Goal: Task Accomplishment & Management: Use online tool/utility

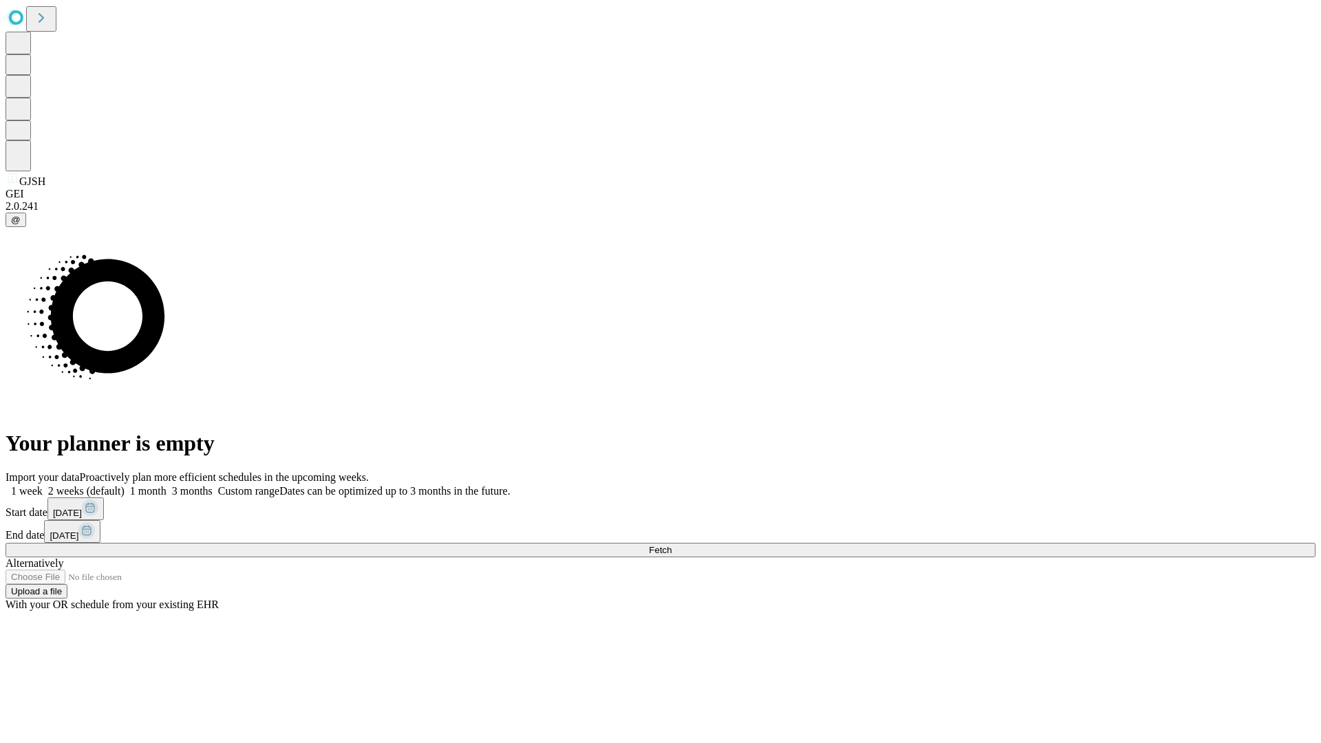
click at [43, 485] on label "1 week" at bounding box center [24, 491] width 37 height 12
click at [672, 545] on span "Fetch" at bounding box center [660, 550] width 23 height 10
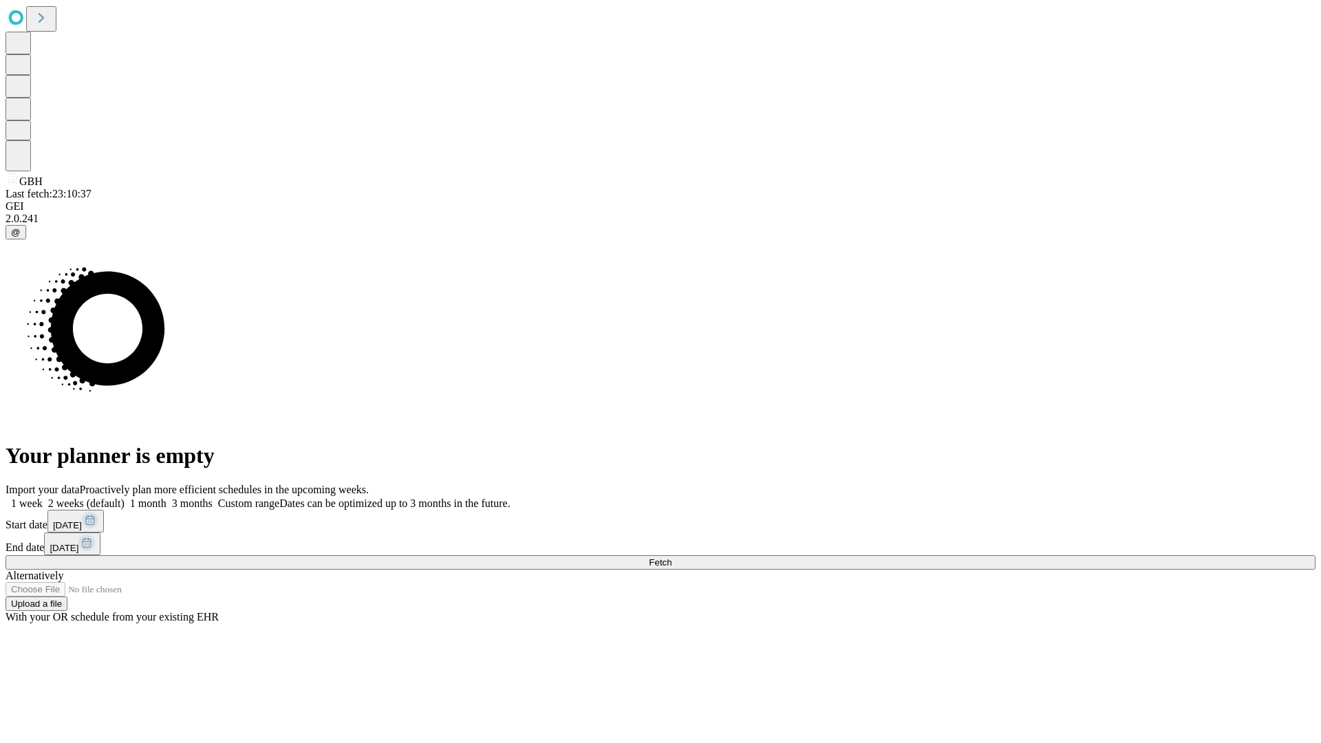
click at [43, 497] on label "1 week" at bounding box center [24, 503] width 37 height 12
click at [672, 557] on span "Fetch" at bounding box center [660, 562] width 23 height 10
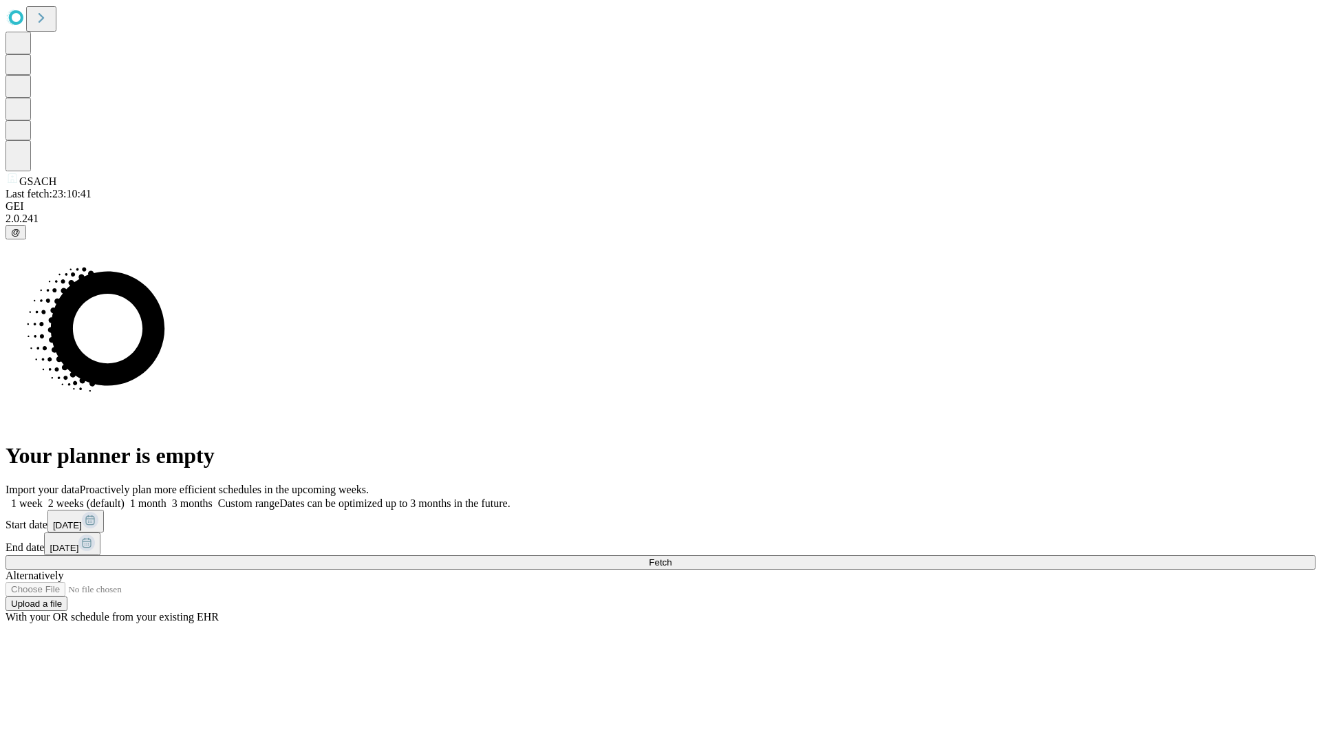
click at [43, 497] on label "1 week" at bounding box center [24, 503] width 37 height 12
click at [672, 557] on span "Fetch" at bounding box center [660, 562] width 23 height 10
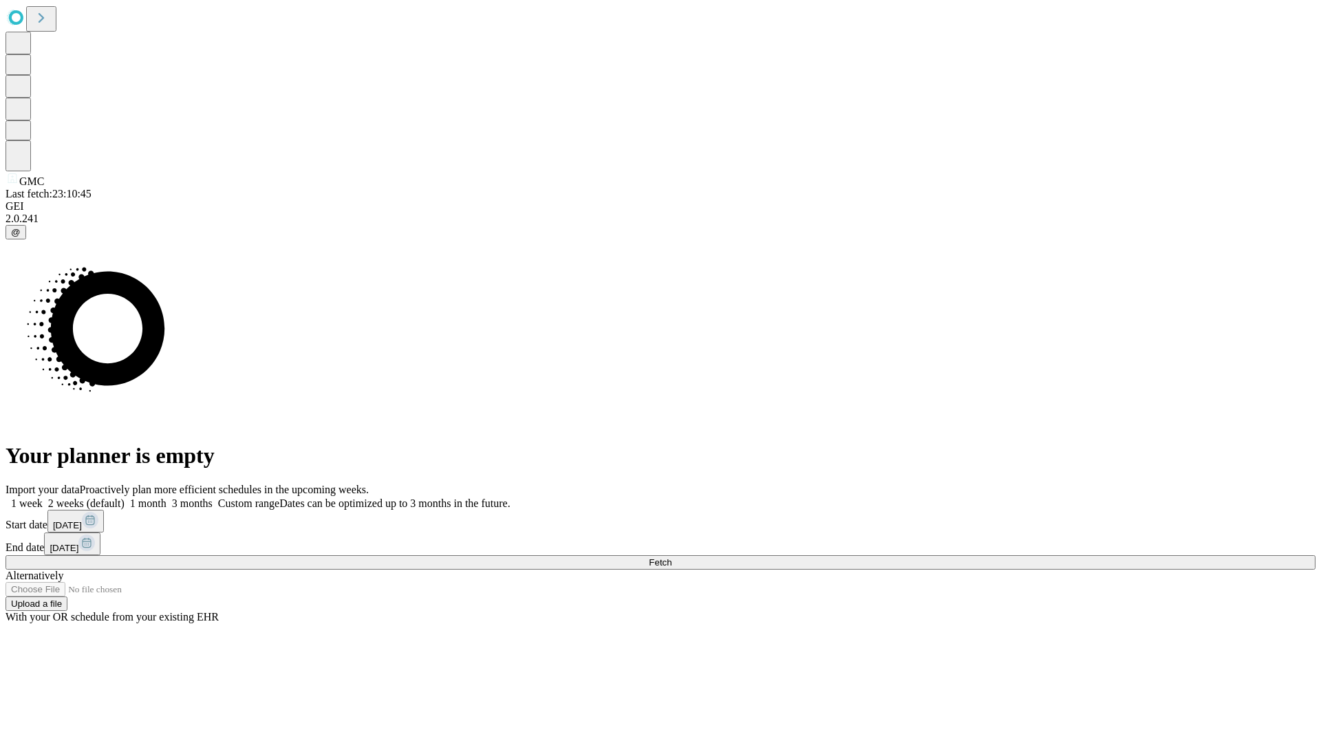
click at [43, 497] on label "1 week" at bounding box center [24, 503] width 37 height 12
click at [672, 557] on span "Fetch" at bounding box center [660, 562] width 23 height 10
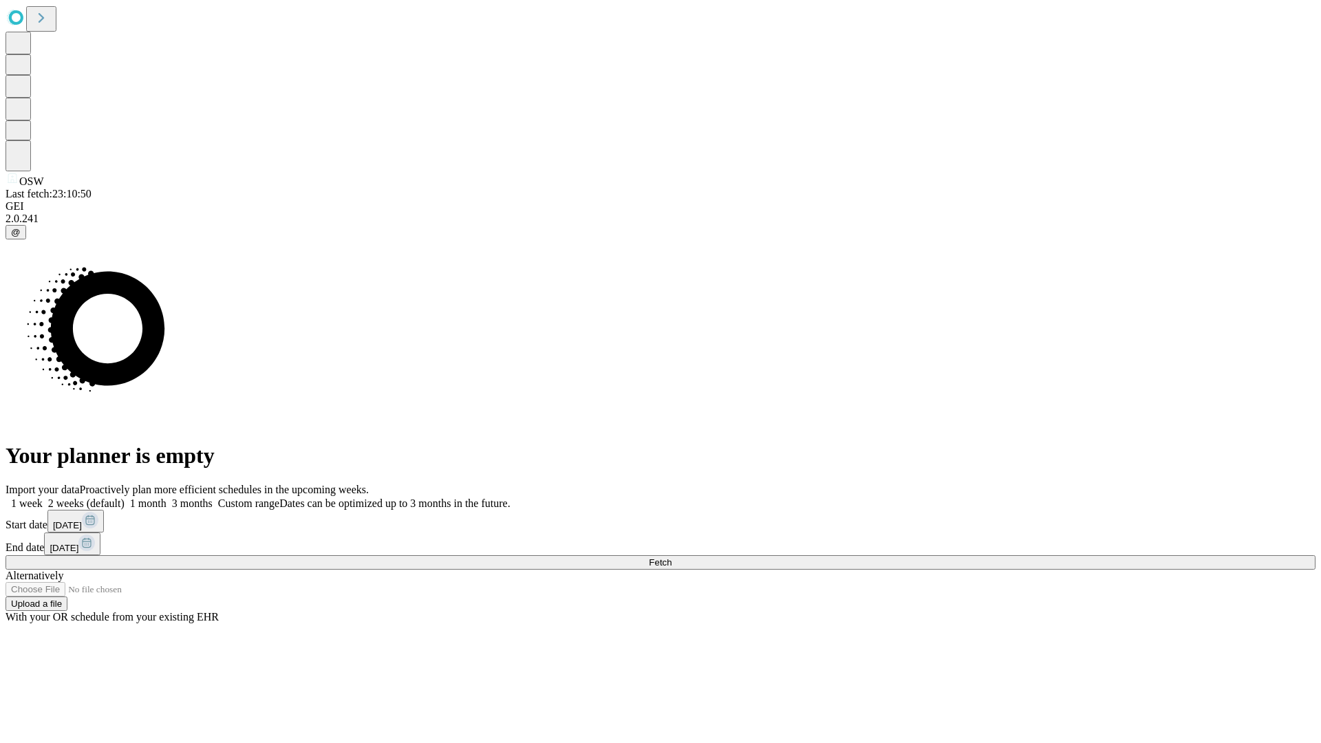
click at [43, 497] on label "1 week" at bounding box center [24, 503] width 37 height 12
click at [672, 557] on span "Fetch" at bounding box center [660, 562] width 23 height 10
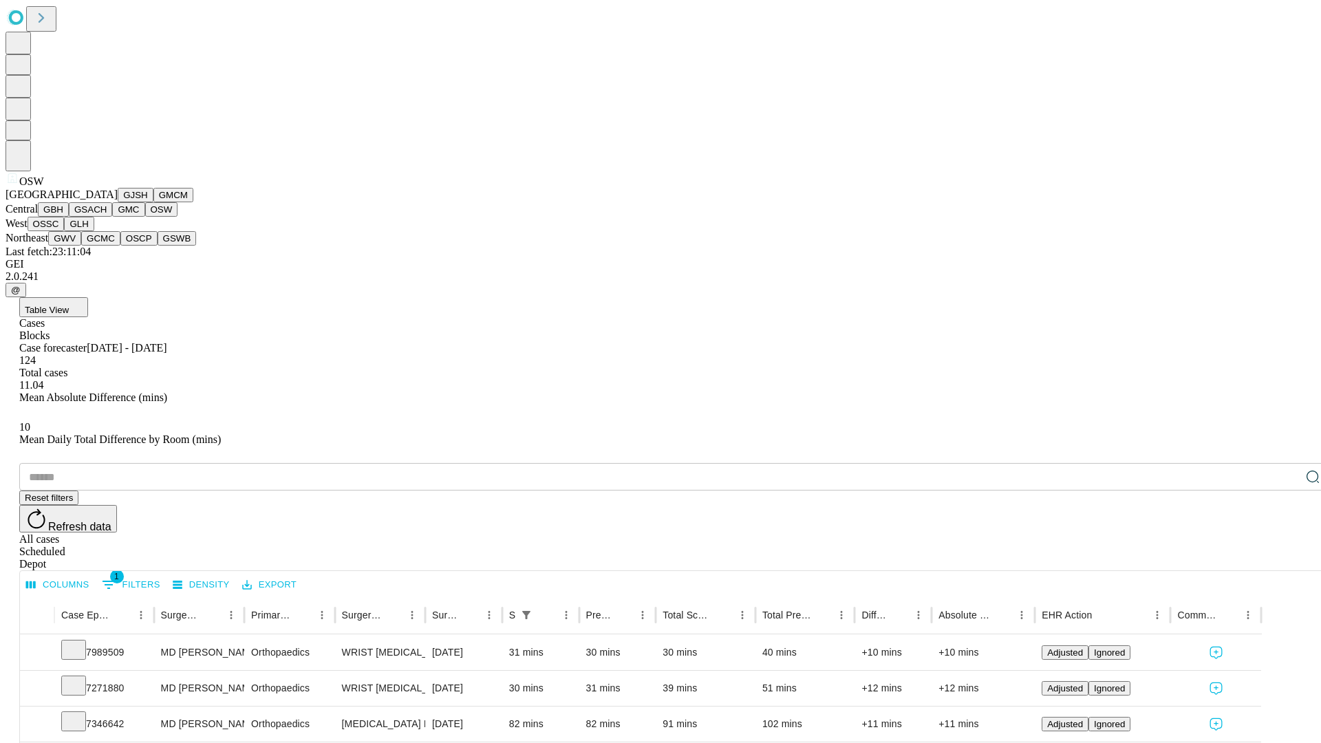
click at [65, 231] on button "OSSC" at bounding box center [46, 224] width 37 height 14
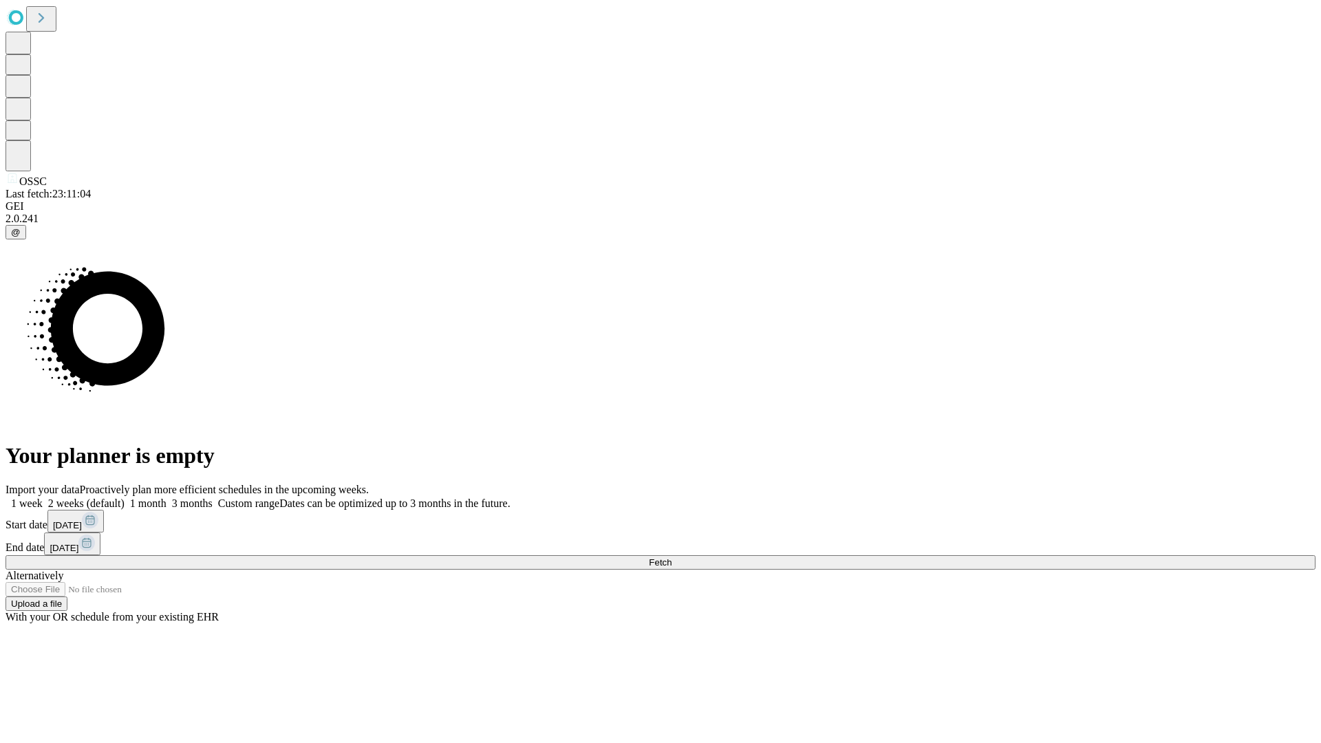
click at [672, 557] on span "Fetch" at bounding box center [660, 562] width 23 height 10
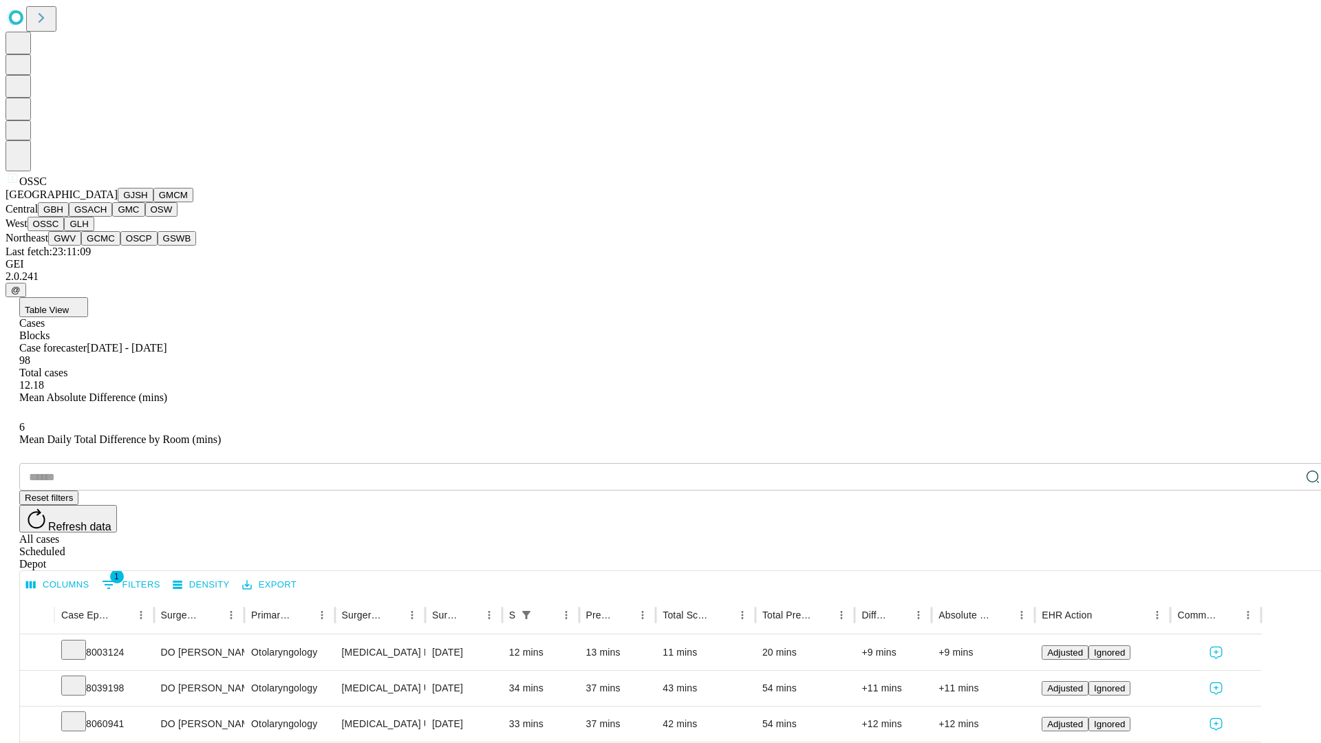
click at [94, 231] on button "GLH" at bounding box center [79, 224] width 30 height 14
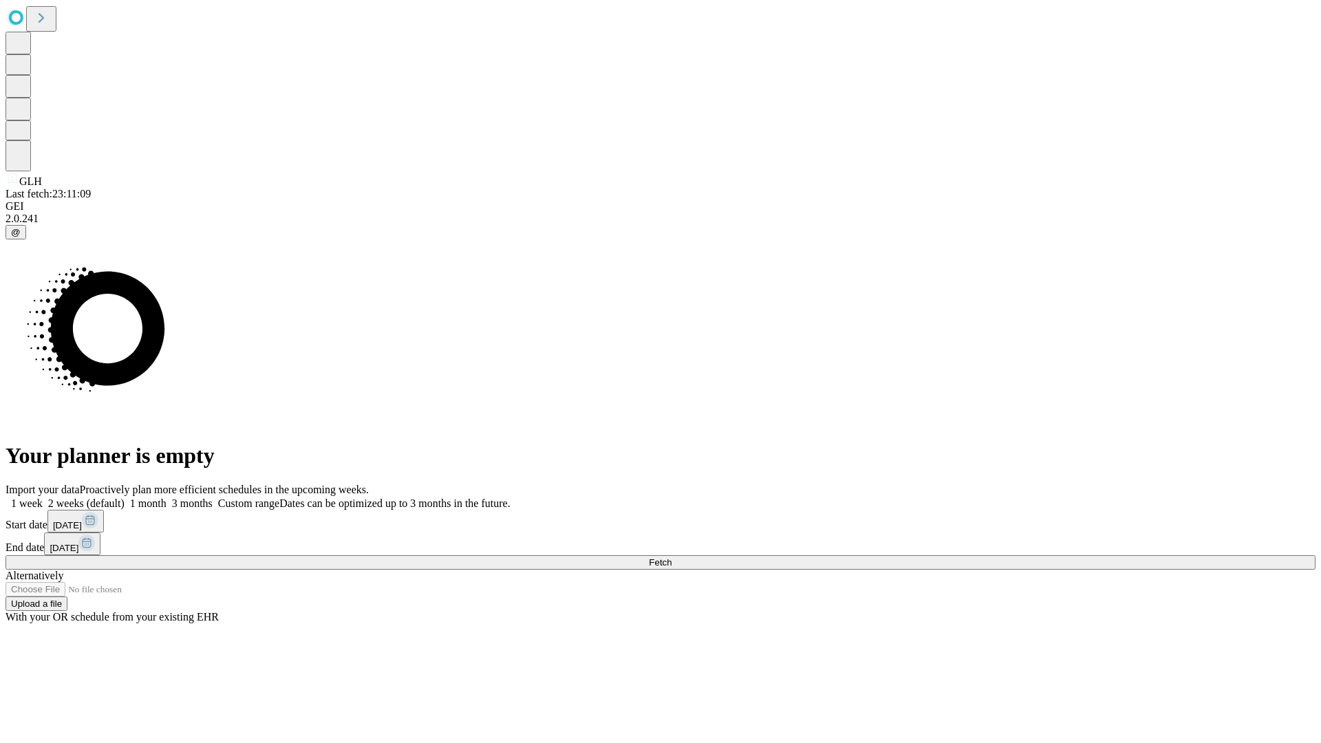
click at [43, 497] on label "1 week" at bounding box center [24, 503] width 37 height 12
click at [672, 557] on span "Fetch" at bounding box center [660, 562] width 23 height 10
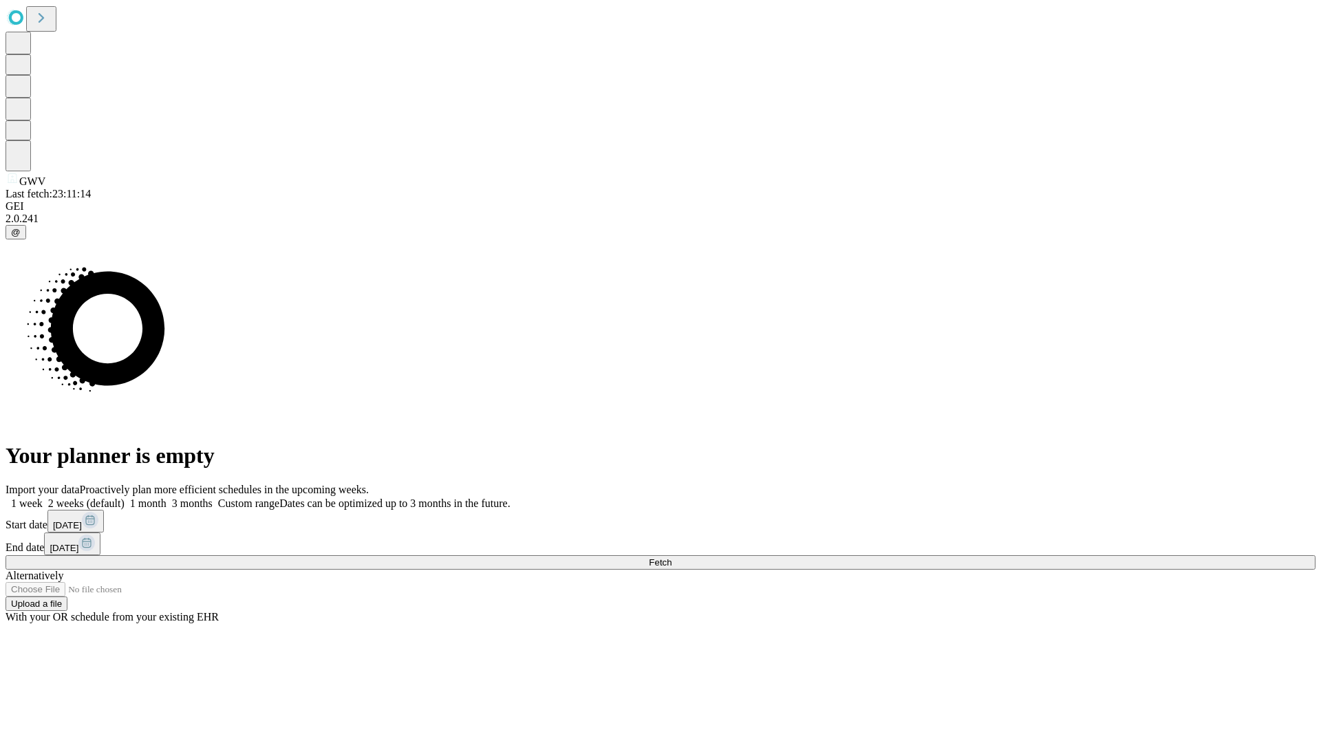
click at [43, 497] on label "1 week" at bounding box center [24, 503] width 37 height 12
click at [672, 557] on span "Fetch" at bounding box center [660, 562] width 23 height 10
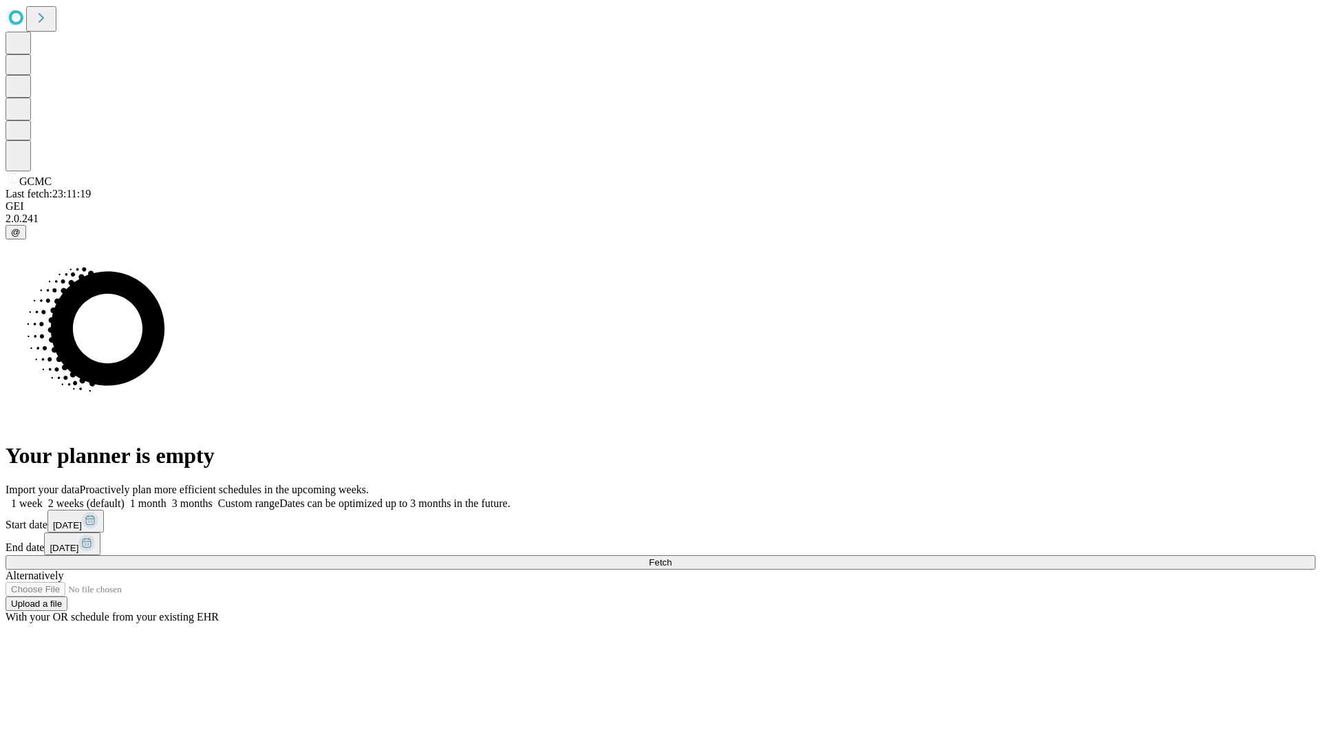
click at [43, 497] on label "1 week" at bounding box center [24, 503] width 37 height 12
click at [672, 557] on span "Fetch" at bounding box center [660, 562] width 23 height 10
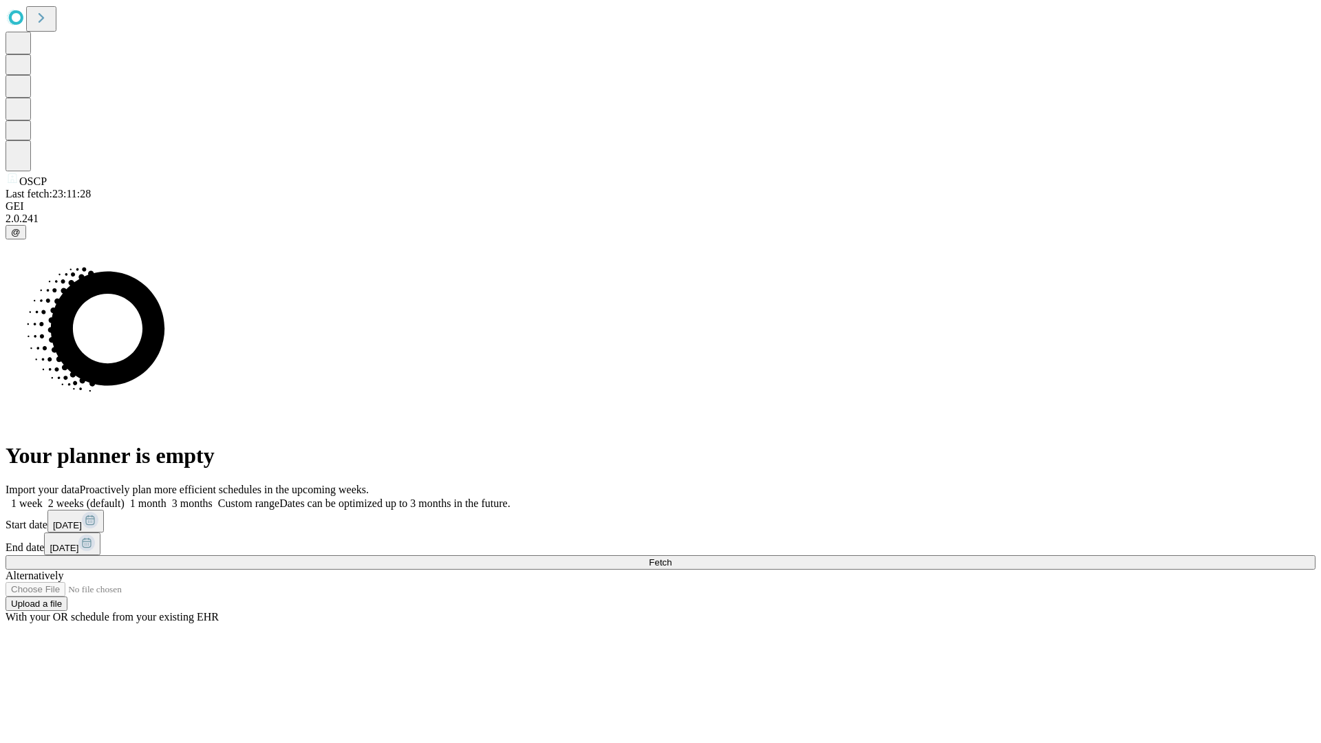
click at [43, 497] on label "1 week" at bounding box center [24, 503] width 37 height 12
click at [672, 557] on span "Fetch" at bounding box center [660, 562] width 23 height 10
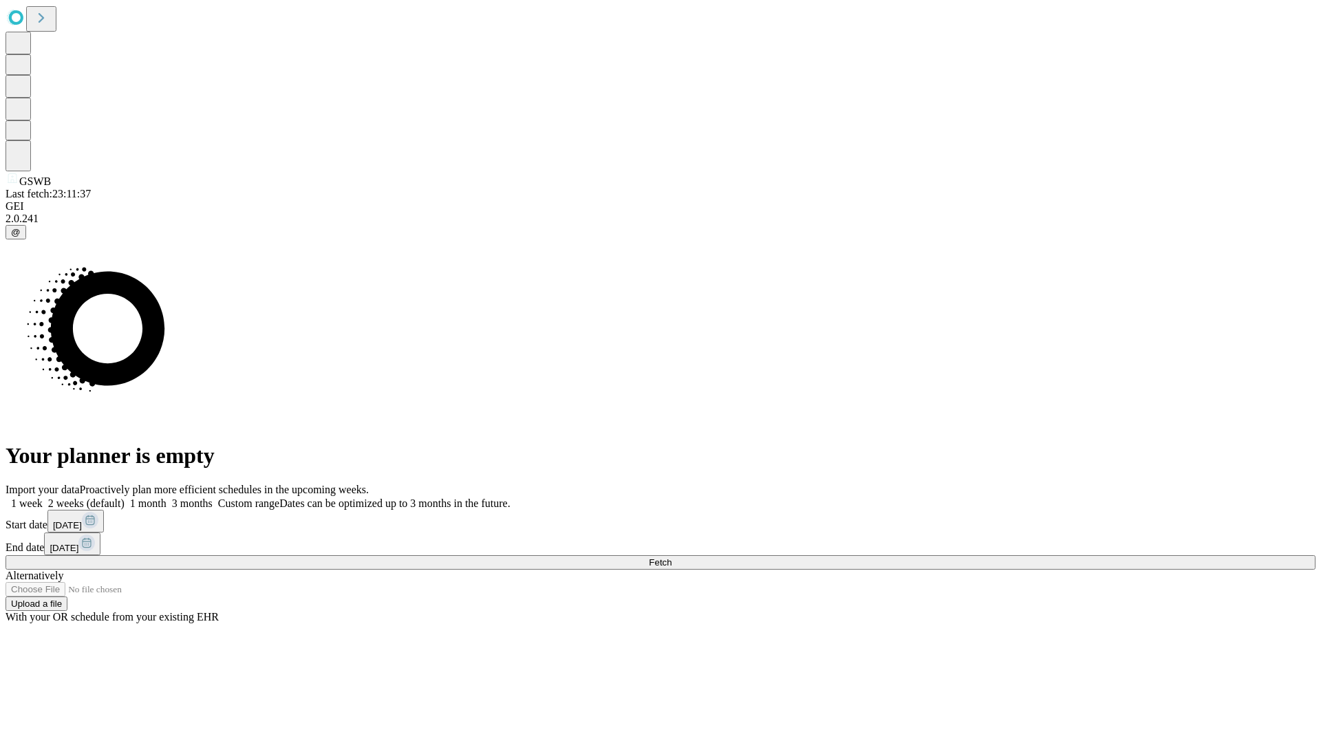
click at [43, 497] on label "1 week" at bounding box center [24, 503] width 37 height 12
click at [672, 557] on span "Fetch" at bounding box center [660, 562] width 23 height 10
